Goal: Transaction & Acquisition: Purchase product/service

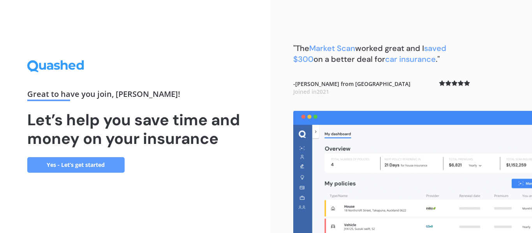
click at [101, 164] on link "Yes - Let’s get started" at bounding box center [75, 165] width 97 height 16
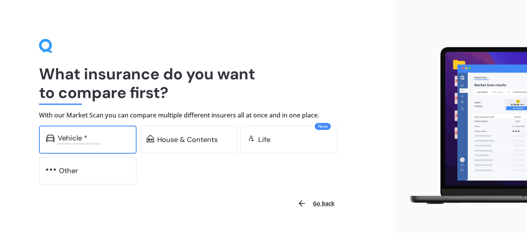
click at [76, 139] on div "Vehicle *" at bounding box center [73, 138] width 30 height 8
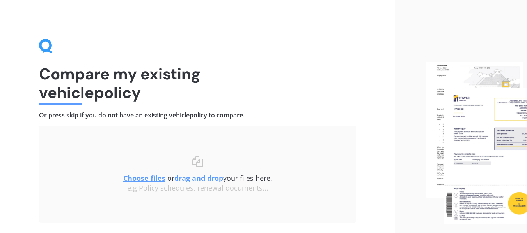
click at [76, 139] on div "Uploading Choose files or drag and drop your files here. Choose files or photos…" at bounding box center [197, 174] width 317 height 97
click at [139, 179] on u "Choose files" at bounding box center [144, 178] width 42 height 9
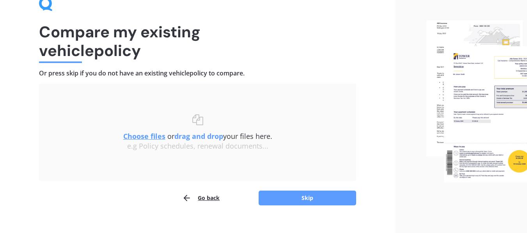
scroll to position [54, 0]
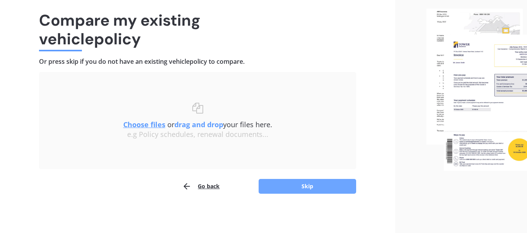
click at [323, 186] on button "Skip" at bounding box center [306, 186] width 97 height 15
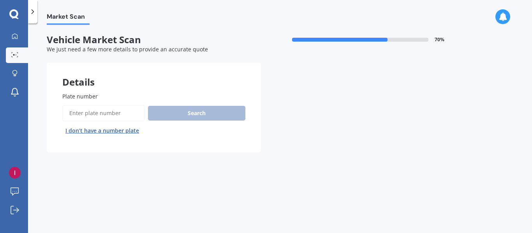
click at [106, 92] on label "Plate number" at bounding box center [152, 96] width 180 height 8
click at [106, 105] on input "Plate number" at bounding box center [103, 113] width 83 height 16
click at [77, 115] on input "Plate number" at bounding box center [103, 113] width 83 height 16
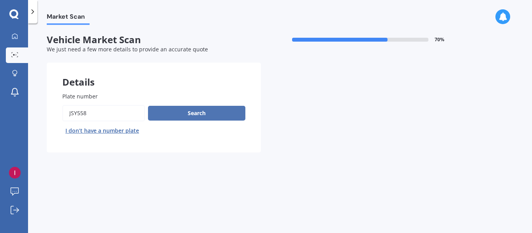
type input "jsy558"
click at [175, 114] on button "Search" at bounding box center [196, 113] width 97 height 15
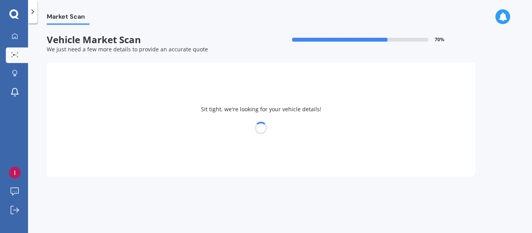
click at [175, 114] on div "Sit tight, we're looking for your vehicle details!" at bounding box center [261, 120] width 429 height 114
select select "TOYOTA"
select select "COROLLA"
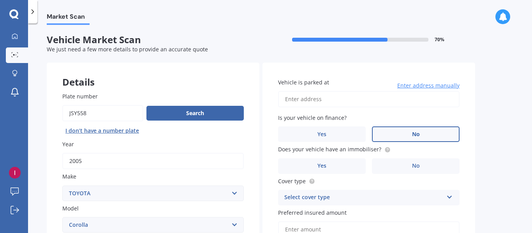
click at [402, 130] on label "No" at bounding box center [416, 135] width 88 height 16
click at [0, 0] on input "No" at bounding box center [0, 0] width 0 height 0
click at [344, 164] on label "Yes" at bounding box center [322, 167] width 88 height 16
click at [0, 0] on input "Yes" at bounding box center [0, 0] width 0 height 0
click at [348, 196] on div "Select cover type" at bounding box center [364, 197] width 159 height 9
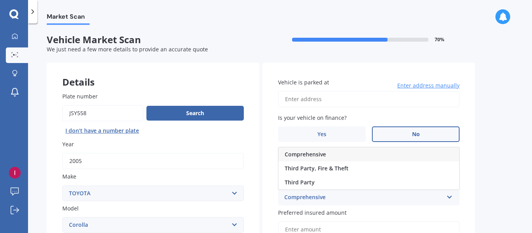
click at [319, 152] on span "Comprehensive" at bounding box center [305, 154] width 41 height 7
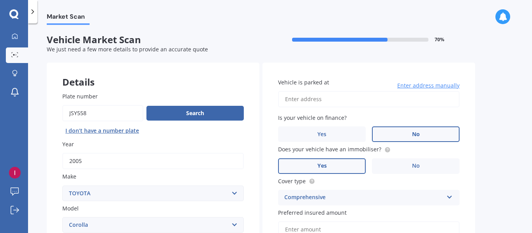
scroll to position [184, 0]
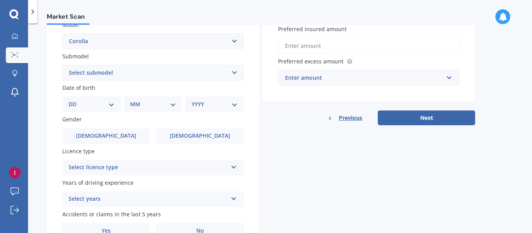
click at [327, 44] on input "Preferred insured amount" at bounding box center [369, 46] width 182 height 16
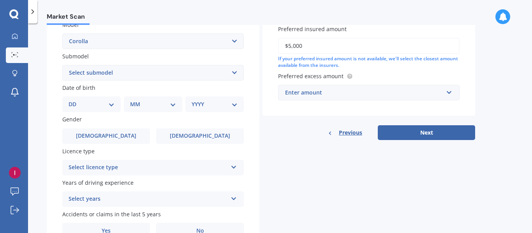
type input "$5,000"
click at [334, 91] on div "Enter amount" at bounding box center [364, 92] width 158 height 9
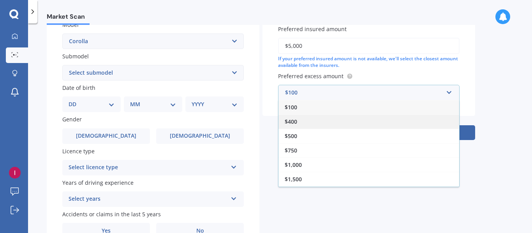
click at [314, 122] on div "$400" at bounding box center [369, 122] width 181 height 14
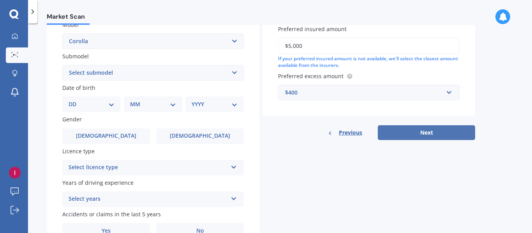
click at [397, 131] on button "Next" at bounding box center [426, 133] width 97 height 15
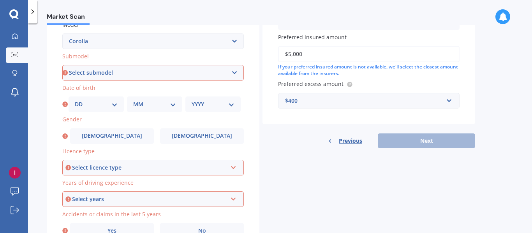
click at [121, 72] on select "Select submodel (All other) Axio Diesel [PERSON_NAME] 2WD [PERSON_NAME] 4WD FXG…" at bounding box center [153, 73] width 182 height 16
select select "GX 1.6"
click at [62, 65] on select "Select submodel (All other) Axio Diesel [PERSON_NAME] 2WD [PERSON_NAME] 4WD FXG…" at bounding box center [153, 73] width 182 height 16
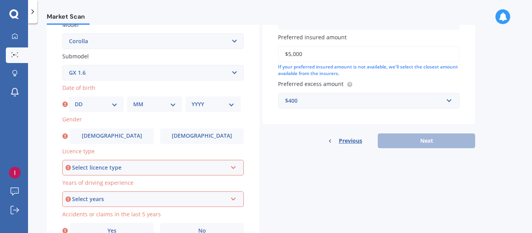
click at [113, 106] on select "DD 01 02 03 04 05 06 07 08 09 10 11 12 13 14 15 16 17 18 19 20 21 22 23 24 25 2…" at bounding box center [96, 104] width 43 height 9
select select "17"
click at [75, 100] on select "DD 01 02 03 04 05 06 07 08 09 10 11 12 13 14 15 16 17 18 19 20 21 22 23 24 25 2…" at bounding box center [96, 104] width 43 height 9
click at [156, 106] on select "MM 01 02 03 04 05 06 07 08 09 10 11 12" at bounding box center [154, 104] width 43 height 9
select select "05"
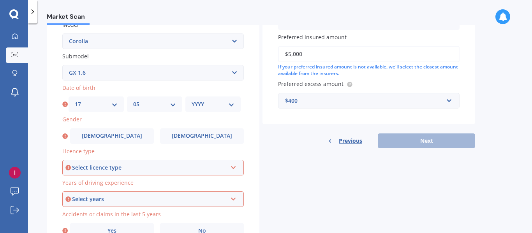
click at [133, 100] on select "MM 01 02 03 04 05 06 07 08 09 10 11 12" at bounding box center [154, 104] width 43 height 9
click at [230, 106] on select "YYYY 2025 2024 2023 2022 2021 2020 2019 2018 2017 2016 2015 2014 2013 2012 2011…" at bounding box center [213, 104] width 43 height 9
select select "1939"
click at [192, 100] on select "YYYY 2025 2024 2023 2022 2021 2020 2019 2018 2017 2016 2015 2014 2013 2012 2011…" at bounding box center [213, 104] width 43 height 9
click at [111, 136] on span "[DEMOGRAPHIC_DATA]" at bounding box center [112, 136] width 62 height 7
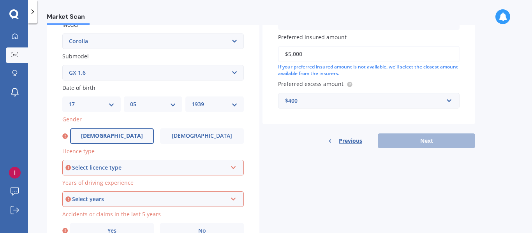
click at [0, 0] on input "[DEMOGRAPHIC_DATA]" at bounding box center [0, 0] width 0 height 0
click at [128, 170] on div "Select licence type" at bounding box center [149, 168] width 155 height 9
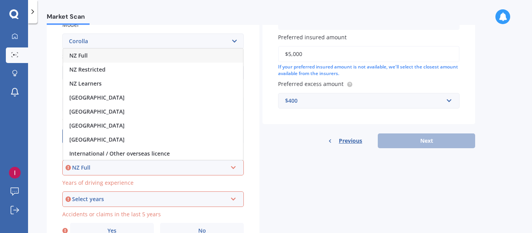
click at [122, 52] on div "NZ Full" at bounding box center [153, 56] width 180 height 14
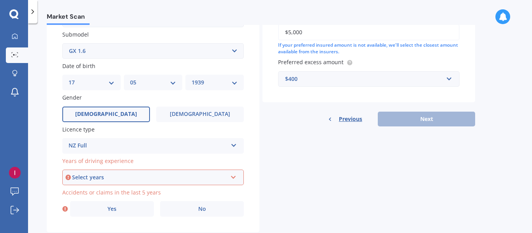
scroll to position [225, 0]
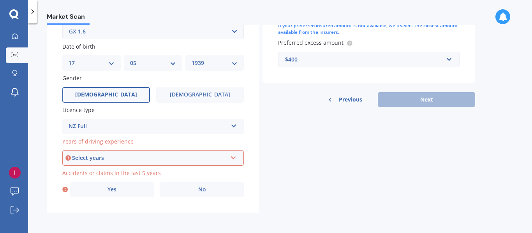
click at [111, 154] on div "Select years" at bounding box center [149, 158] width 155 height 9
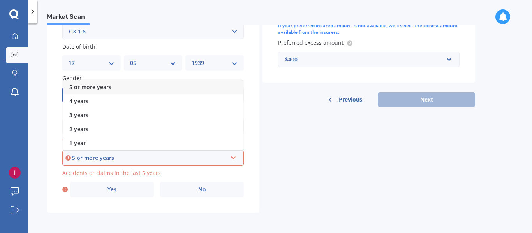
click at [119, 84] on div "5 or more years" at bounding box center [153, 87] width 180 height 14
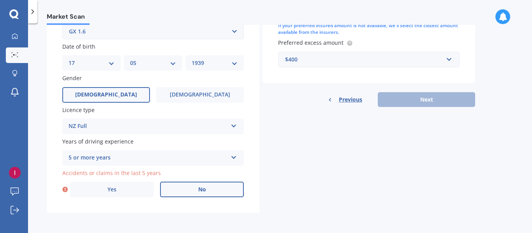
click at [203, 188] on span "No" at bounding box center [202, 190] width 8 height 7
click at [0, 0] on input "No" at bounding box center [0, 0] width 0 height 0
click at [434, 100] on div "Previous Next" at bounding box center [369, 99] width 213 height 15
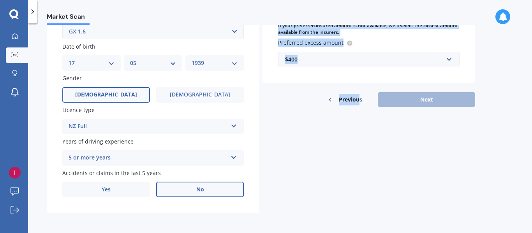
click at [359, 208] on div "Details Plate number Search I don’t have a number plate Year [DATE] Make Select…" at bounding box center [261, 25] width 429 height 376
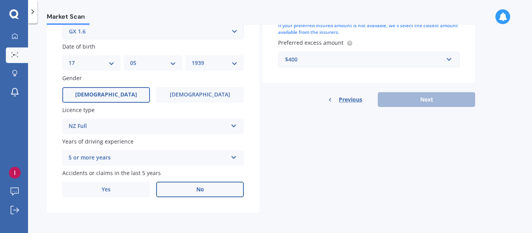
click at [356, 209] on div "Details Plate number Search I don’t have a number plate Year [DATE] Make Select…" at bounding box center [261, 25] width 429 height 376
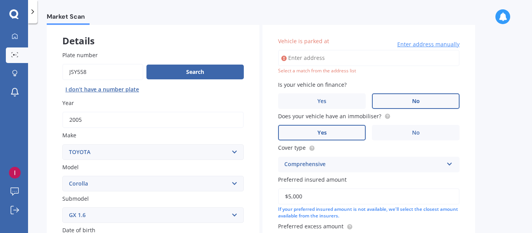
click at [327, 58] on input "Vehicle is parked at" at bounding box center [369, 58] width 182 height 16
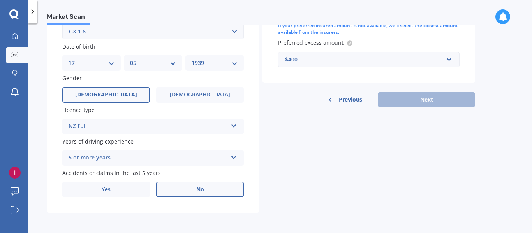
click at [425, 99] on div "Previous Next" at bounding box center [369, 99] width 213 height 15
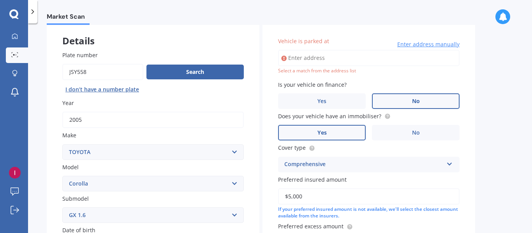
click at [338, 59] on input "Vehicle is parked at" at bounding box center [369, 58] width 182 height 16
click at [444, 58] on input "[STREET_ADDRESS]" at bounding box center [369, 58] width 182 height 16
type input "[GEOGRAPHIC_DATA] 5032"
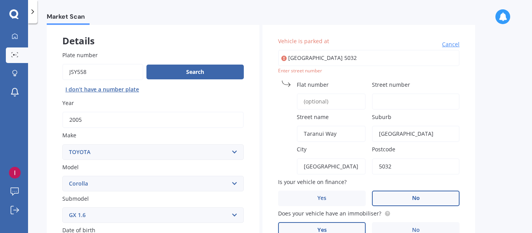
click at [324, 83] on span "Flat number" at bounding box center [313, 84] width 32 height 7
click at [324, 94] on input "Flat number" at bounding box center [331, 102] width 69 height 16
click at [332, 99] on input "Flat number" at bounding box center [331, 102] width 69 height 16
type input "7"
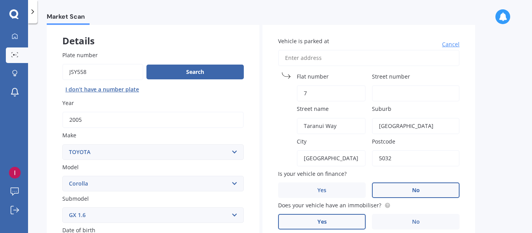
click at [322, 95] on input "7" at bounding box center [331, 93] width 69 height 16
click at [383, 94] on input "Street number" at bounding box center [416, 93] width 88 height 16
type input "7"
click at [338, 58] on input "Vehicle is parked at" at bounding box center [369, 58] width 182 height 16
click at [408, 88] on input "7" at bounding box center [416, 93] width 88 height 16
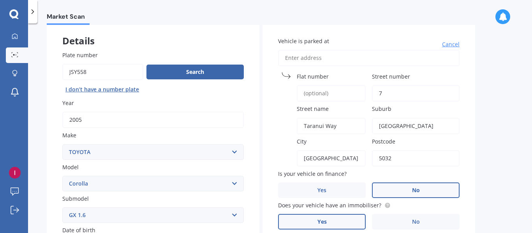
click at [406, 191] on label "No" at bounding box center [416, 191] width 88 height 16
click at [0, 0] on input "No" at bounding box center [0, 0] width 0 height 0
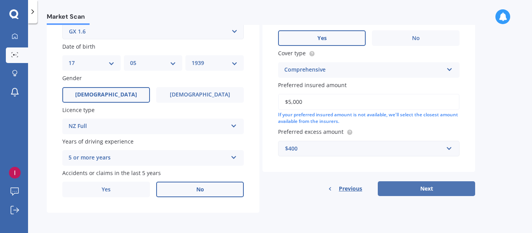
click at [424, 186] on button "Next" at bounding box center [426, 189] width 97 height 15
select select "17"
select select "05"
select select "1939"
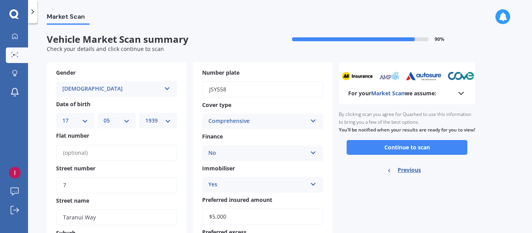
scroll to position [0, 0]
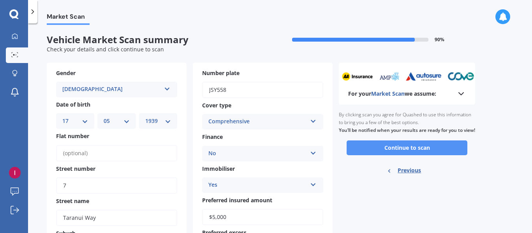
click at [386, 151] on button "Continue to scan" at bounding box center [407, 148] width 121 height 15
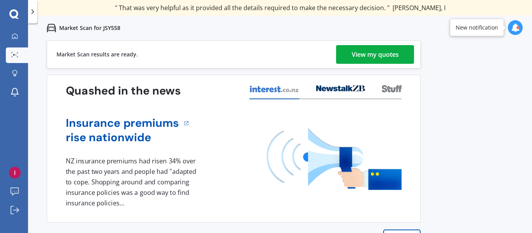
click at [377, 51] on div "View my quotes" at bounding box center [375, 54] width 47 height 19
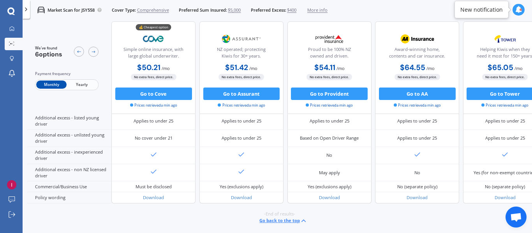
scroll to position [182, 0]
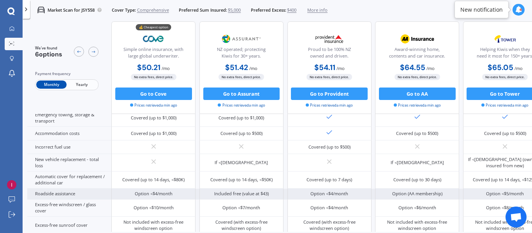
click at [502, 197] on div "Option <$5/month" at bounding box center [505, 194] width 38 height 6
